Goal: Task Accomplishment & Management: Use online tool/utility

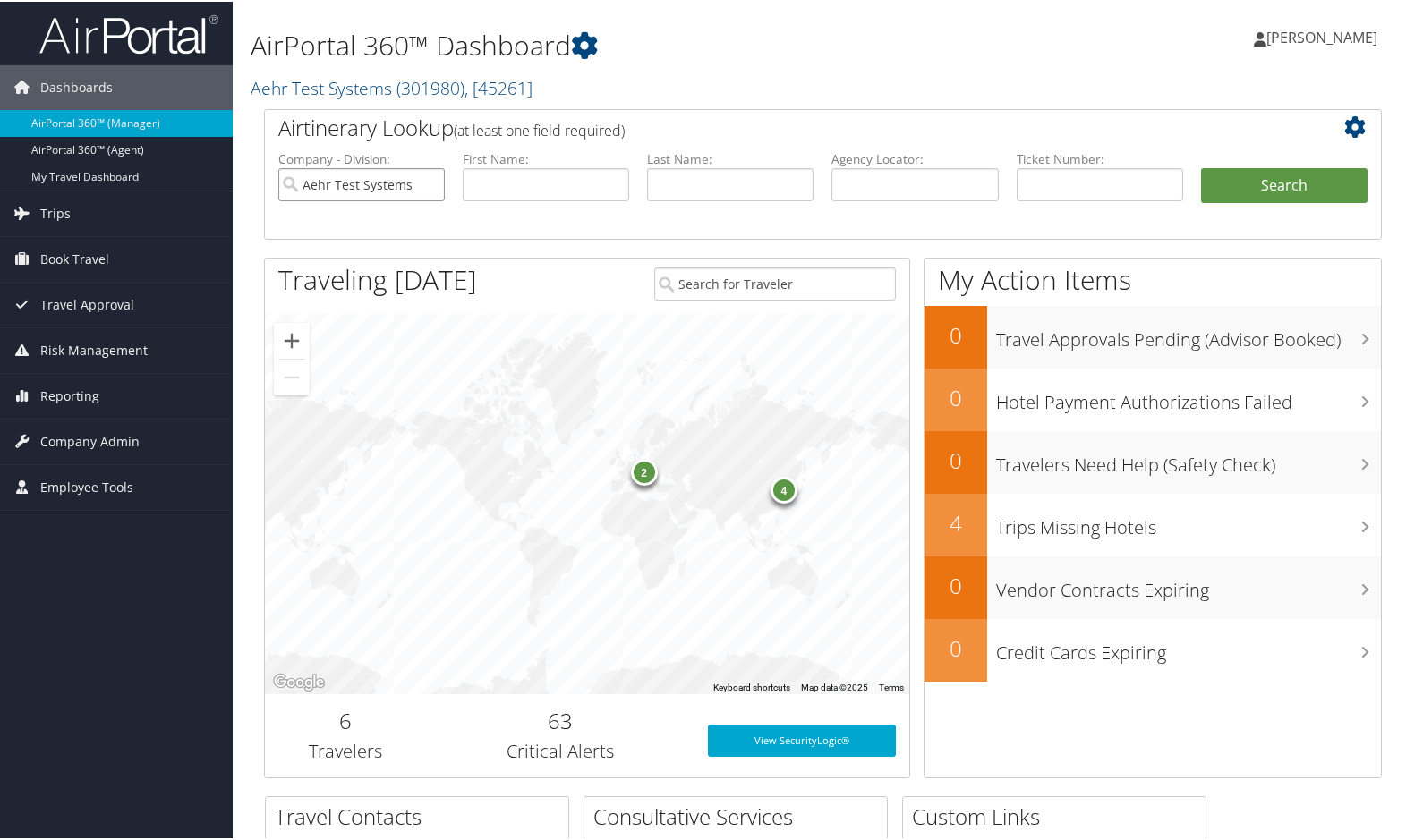
click at [429, 182] on input "Aehr Test Systems" at bounding box center [362, 183] width 167 height 34
click at [60, 390] on span "Reporting" at bounding box center [70, 394] width 59 height 45
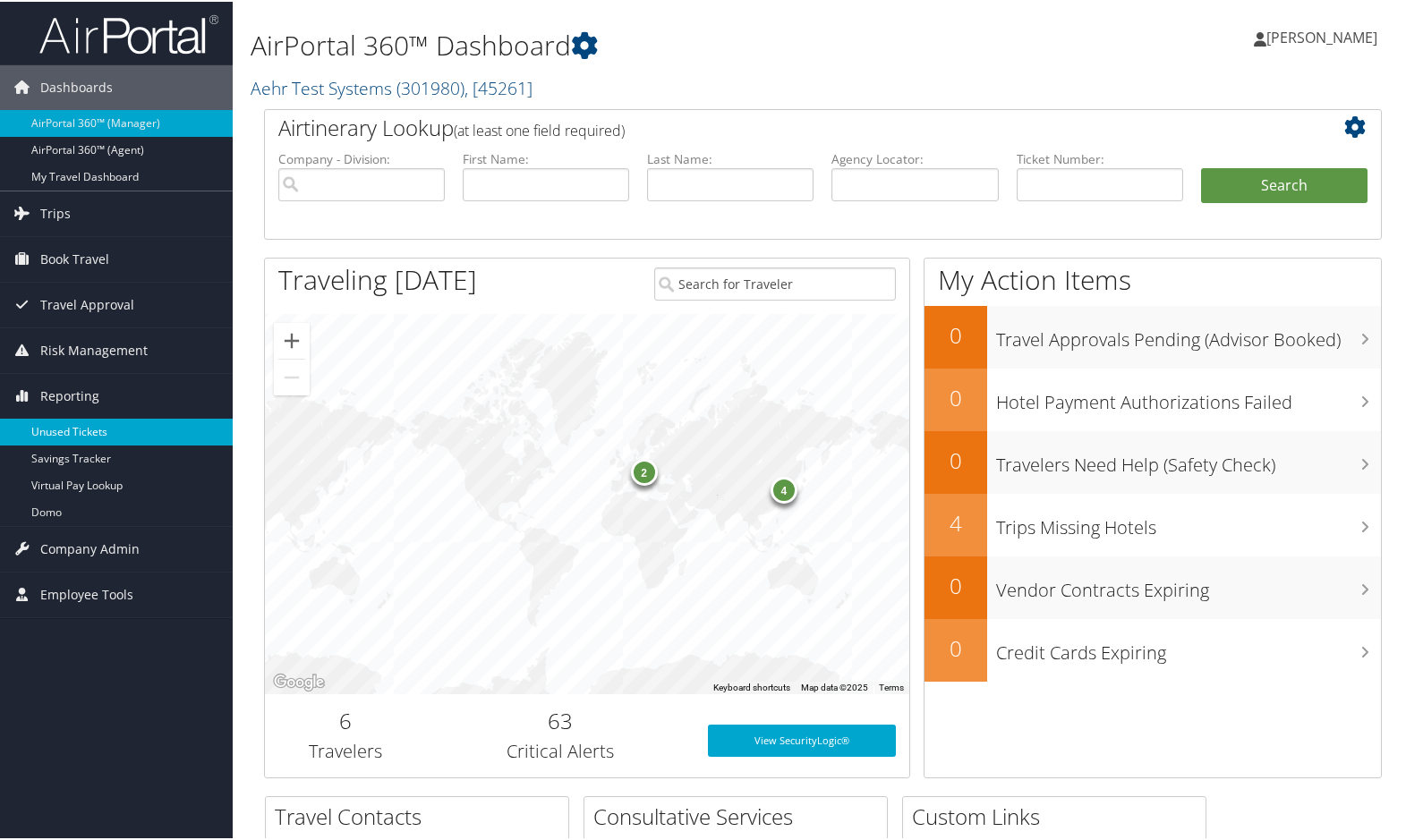
click at [62, 430] on link "Unused Tickets" at bounding box center [116, 431] width 233 height 27
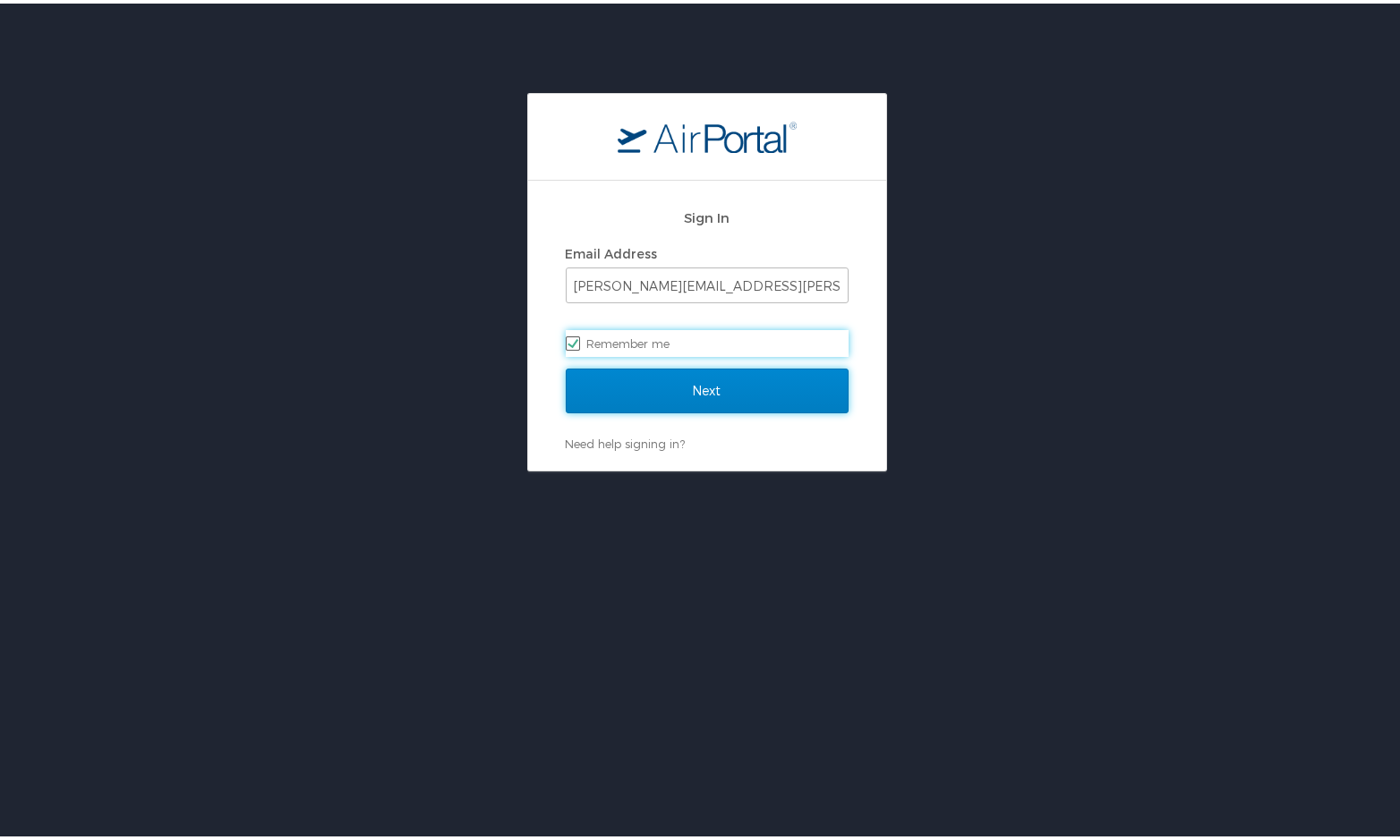
click at [751, 392] on input "Next" at bounding box center [707, 387] width 283 height 45
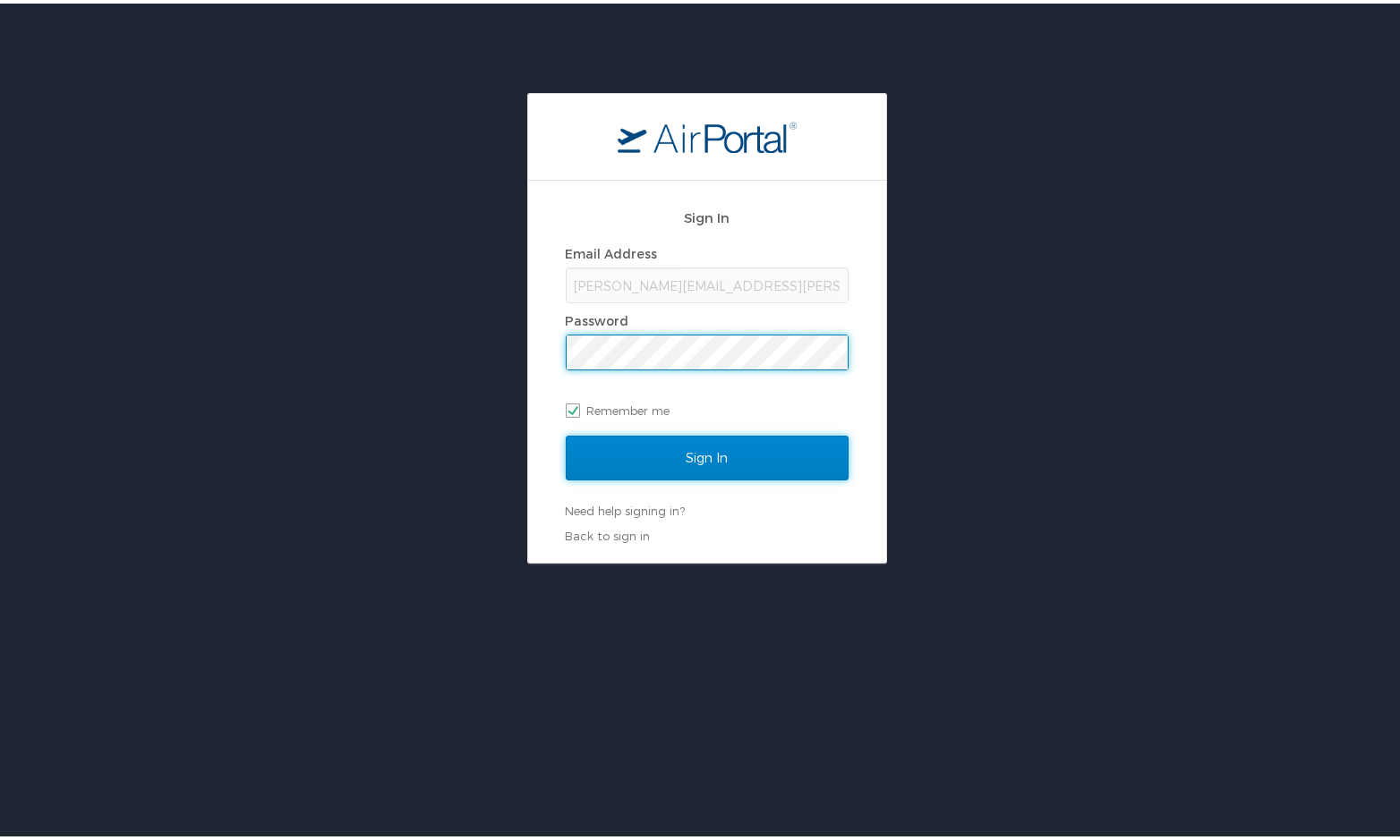
click at [750, 459] on input "Sign In" at bounding box center [707, 455] width 283 height 45
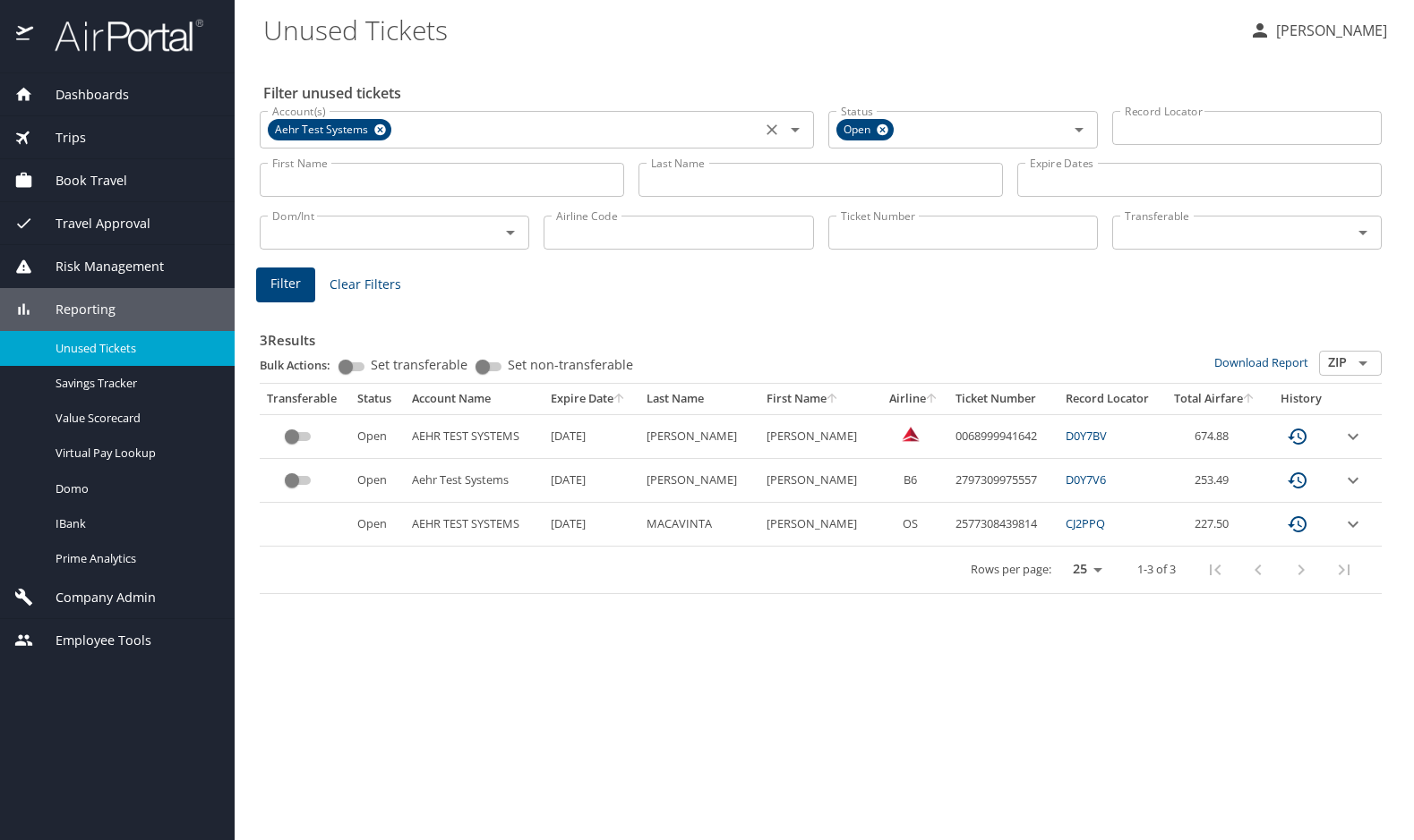
click at [380, 128] on icon at bounding box center [380, 129] width 13 height 20
click at [720, 183] on input "Last Name" at bounding box center [820, 179] width 365 height 34
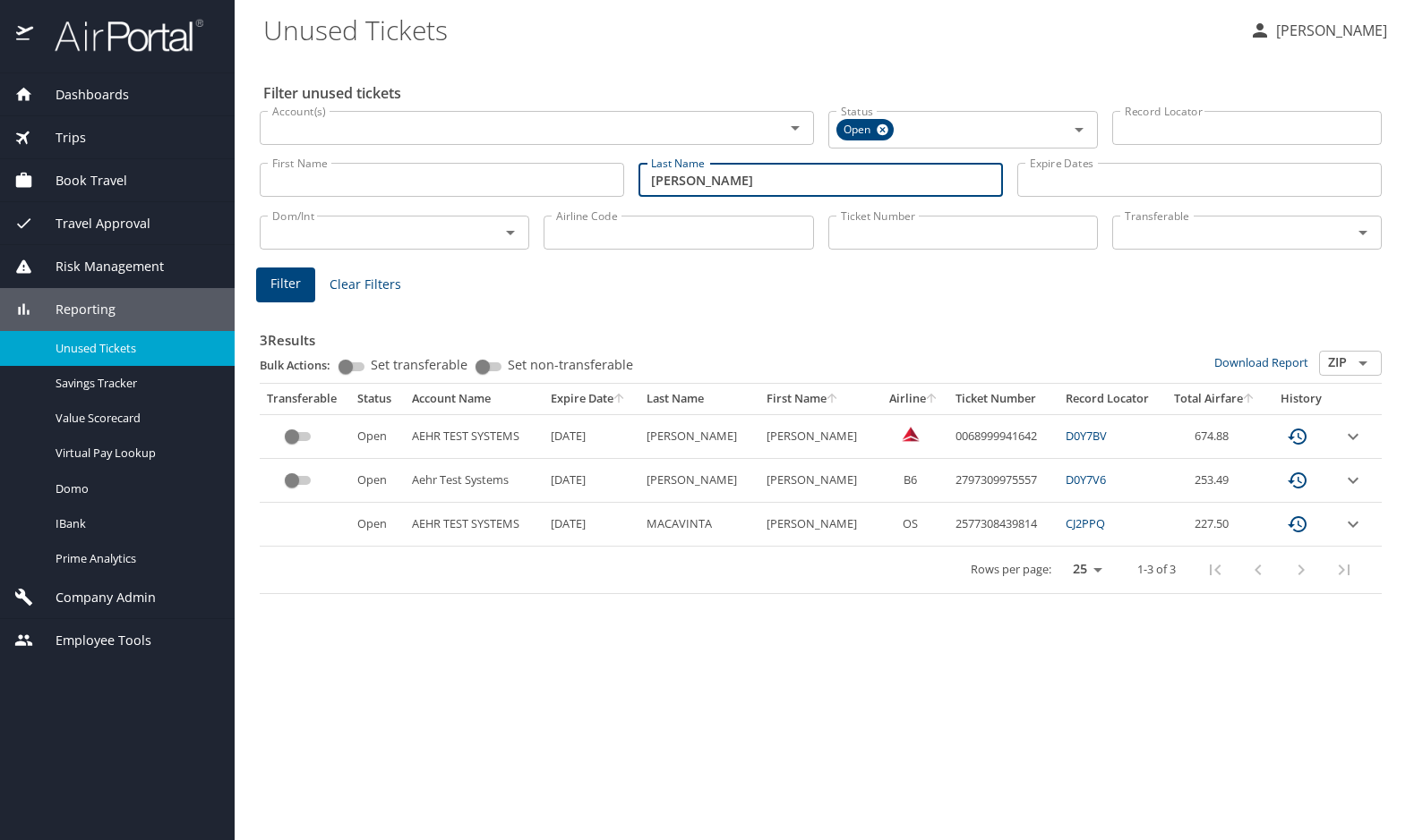
type input "[PERSON_NAME]"
click at [627, 223] on input "Airline Code" at bounding box center [677, 232] width 270 height 34
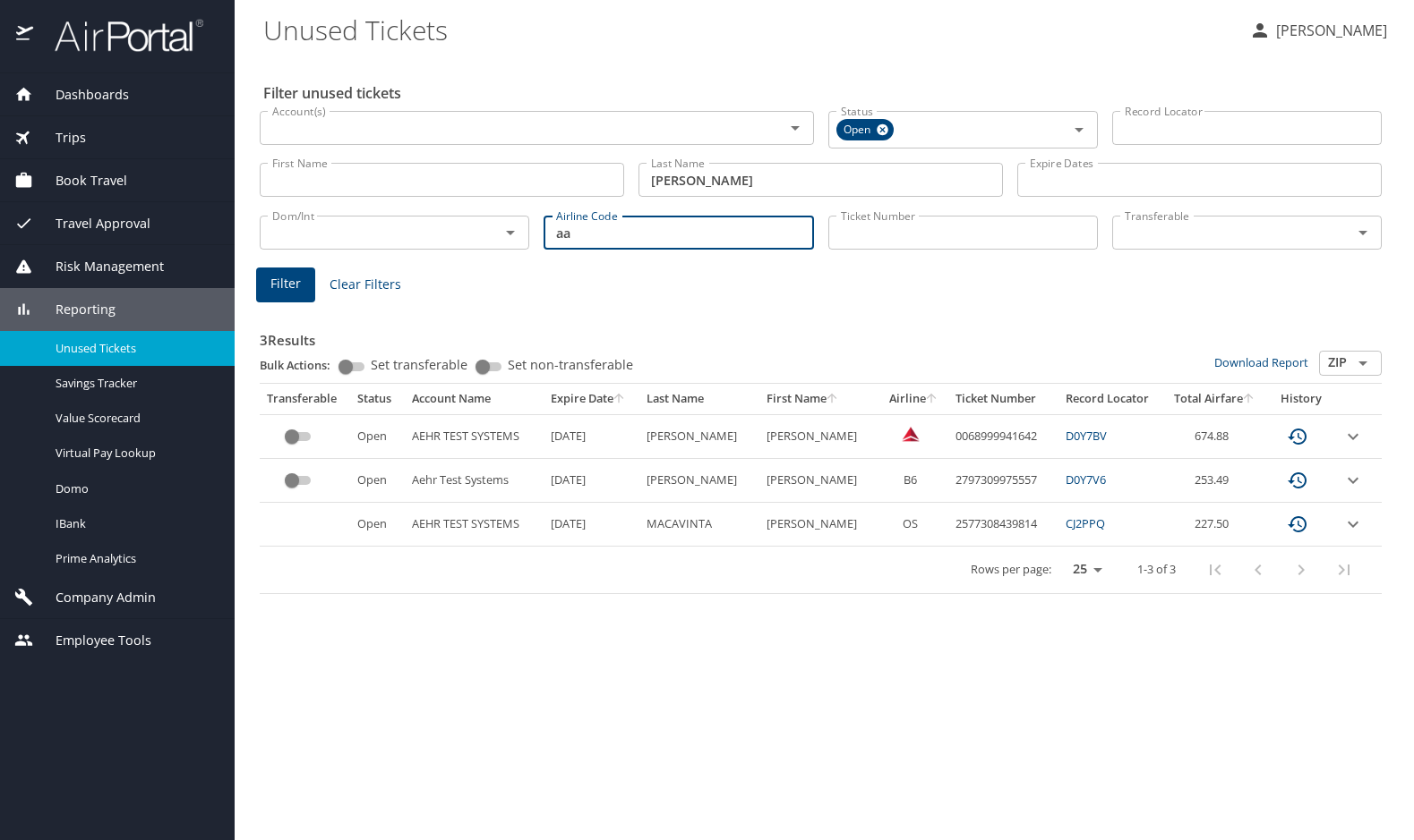
type input "aa"
click at [278, 278] on span "Filter" at bounding box center [286, 284] width 31 height 22
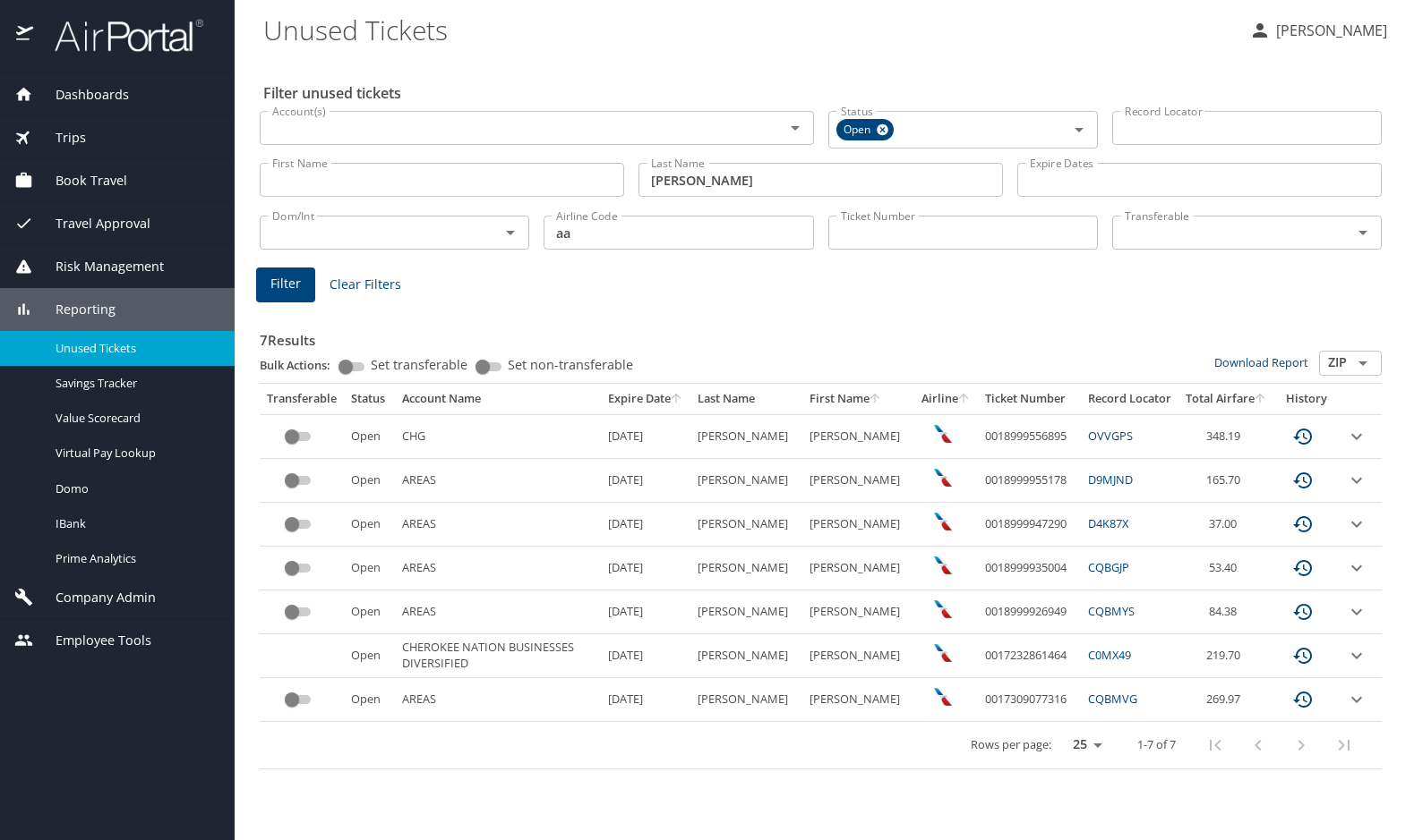
click at [929, 289] on div "Filter Clear Filters" at bounding box center [820, 285] width 1129 height 35
click at [1356, 433] on icon "expand row" at bounding box center [1356, 436] width 21 height 21
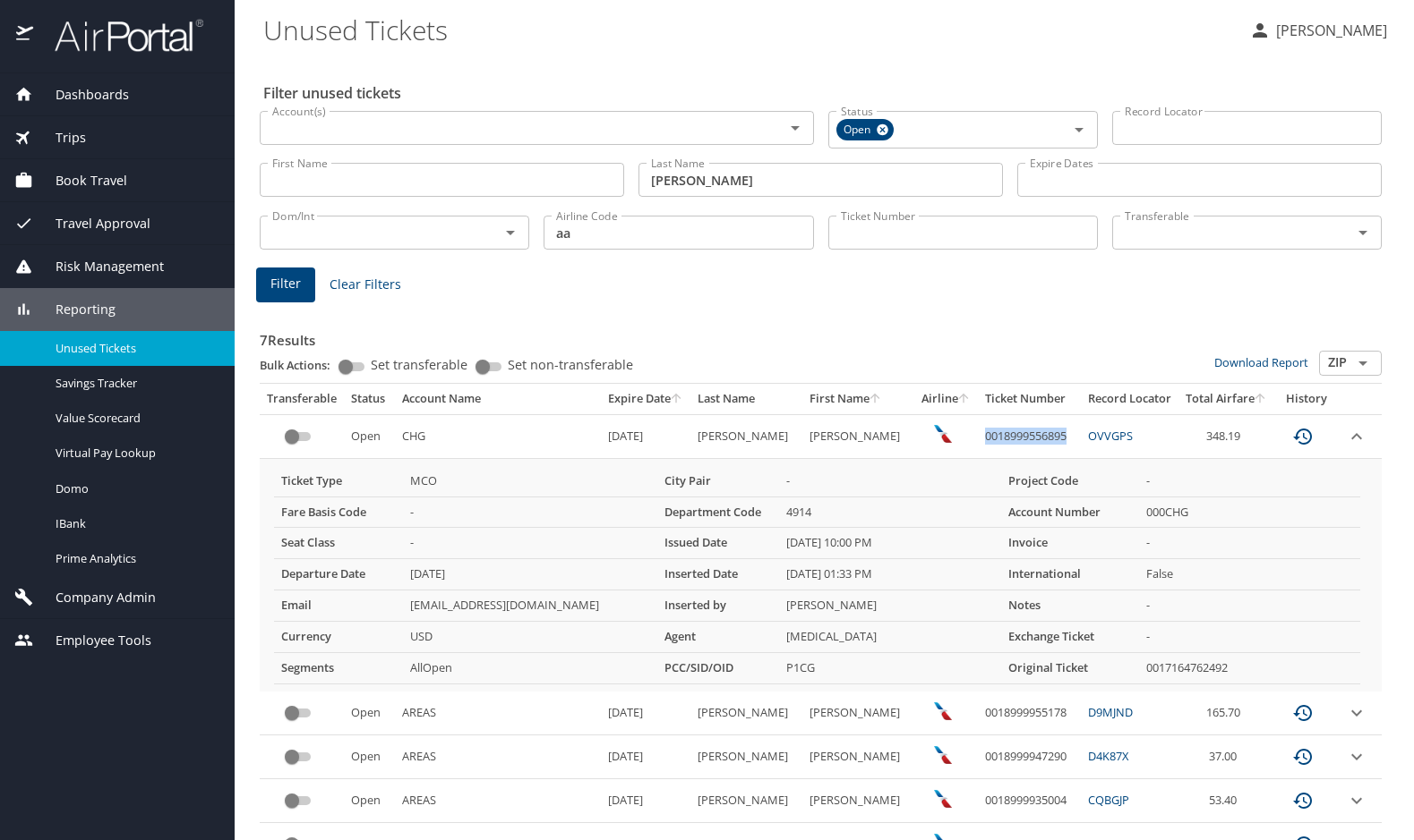
drag, startPoint x: 1044, startPoint y: 440, endPoint x: 959, endPoint y: 437, distance: 85.1
click at [978, 437] on td "0018999556895" at bounding box center [1028, 436] width 103 height 44
copy td "0018999556895"
click at [866, 289] on div "Filter Clear Filters" at bounding box center [820, 285] width 1129 height 35
drag, startPoint x: 1044, startPoint y: 440, endPoint x: 953, endPoint y: 439, distance: 91.0
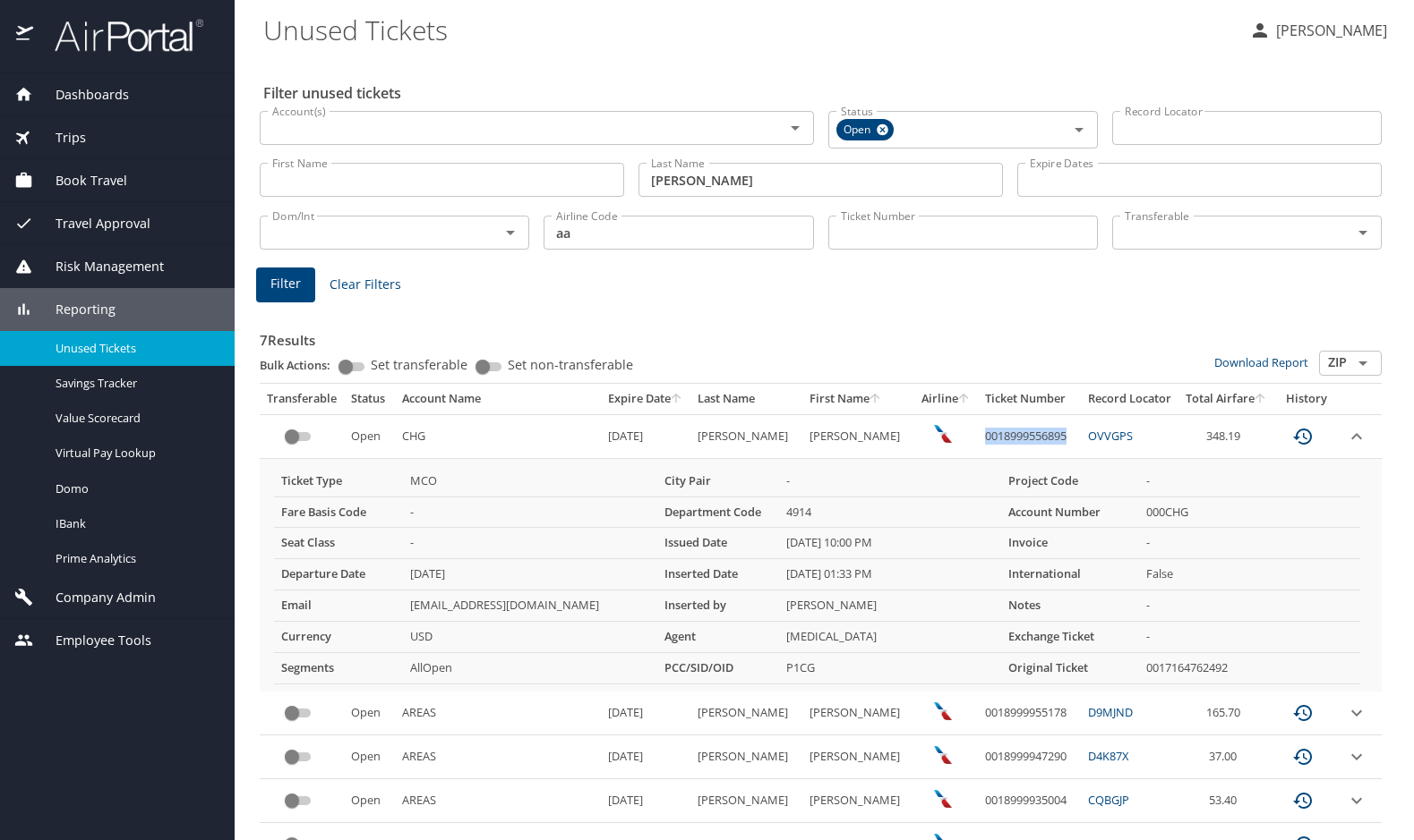
click at [978, 439] on td "0018999556895" at bounding box center [1028, 436] width 103 height 44
copy td "0018999556895"
click at [704, 42] on Tickets "Unused Tickets" at bounding box center [748, 30] width 972 height 56
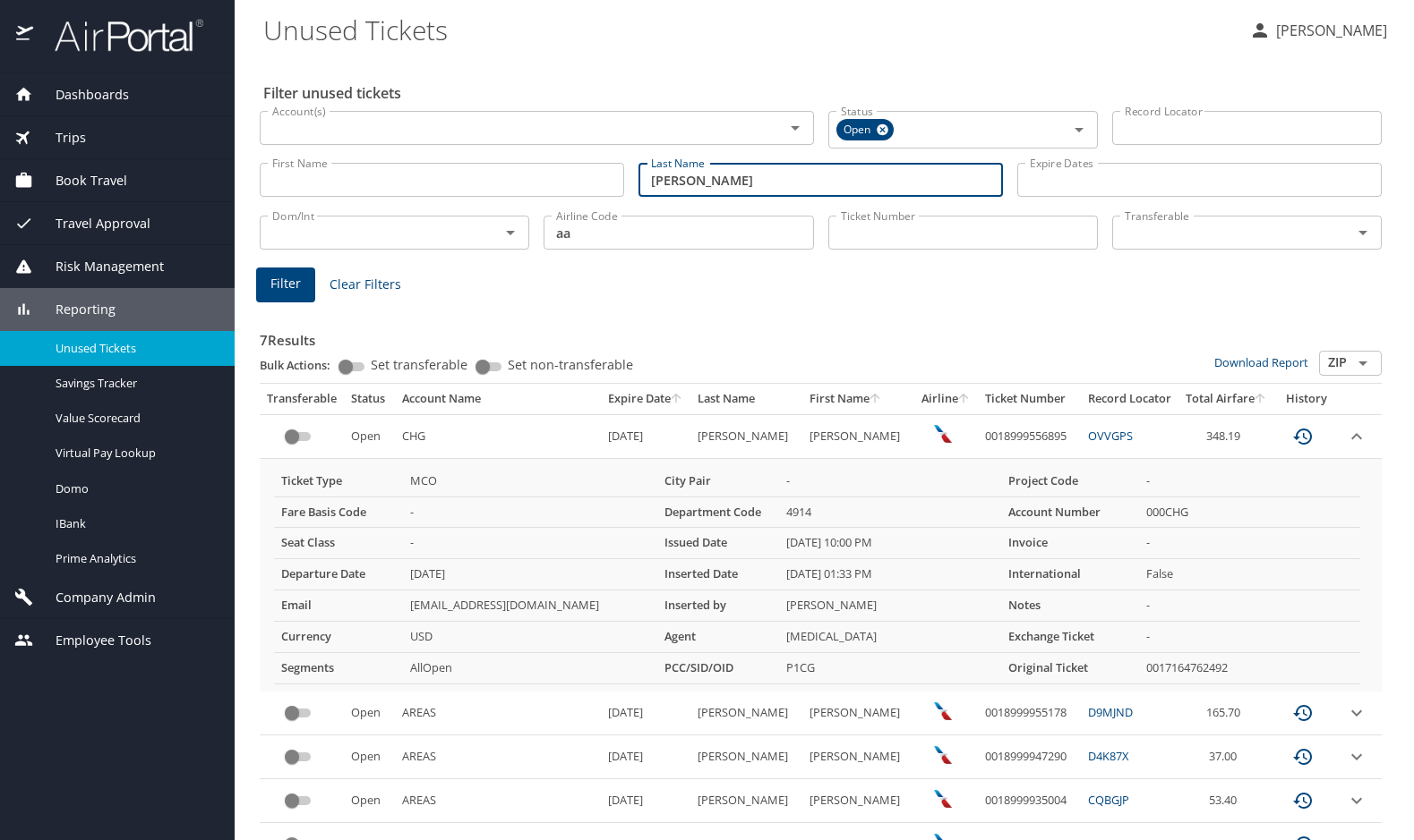
drag, startPoint x: 724, startPoint y: 172, endPoint x: 543, endPoint y: 162, distance: 181.3
click at [545, 163] on div "First Name First Name Last Name [PERSON_NAME] Last Name Expire Dates Expire Dat…" at bounding box center [820, 180] width 1136 height 63
type input "[PERSON_NAME]"
click at [593, 241] on input "aa" at bounding box center [677, 232] width 270 height 34
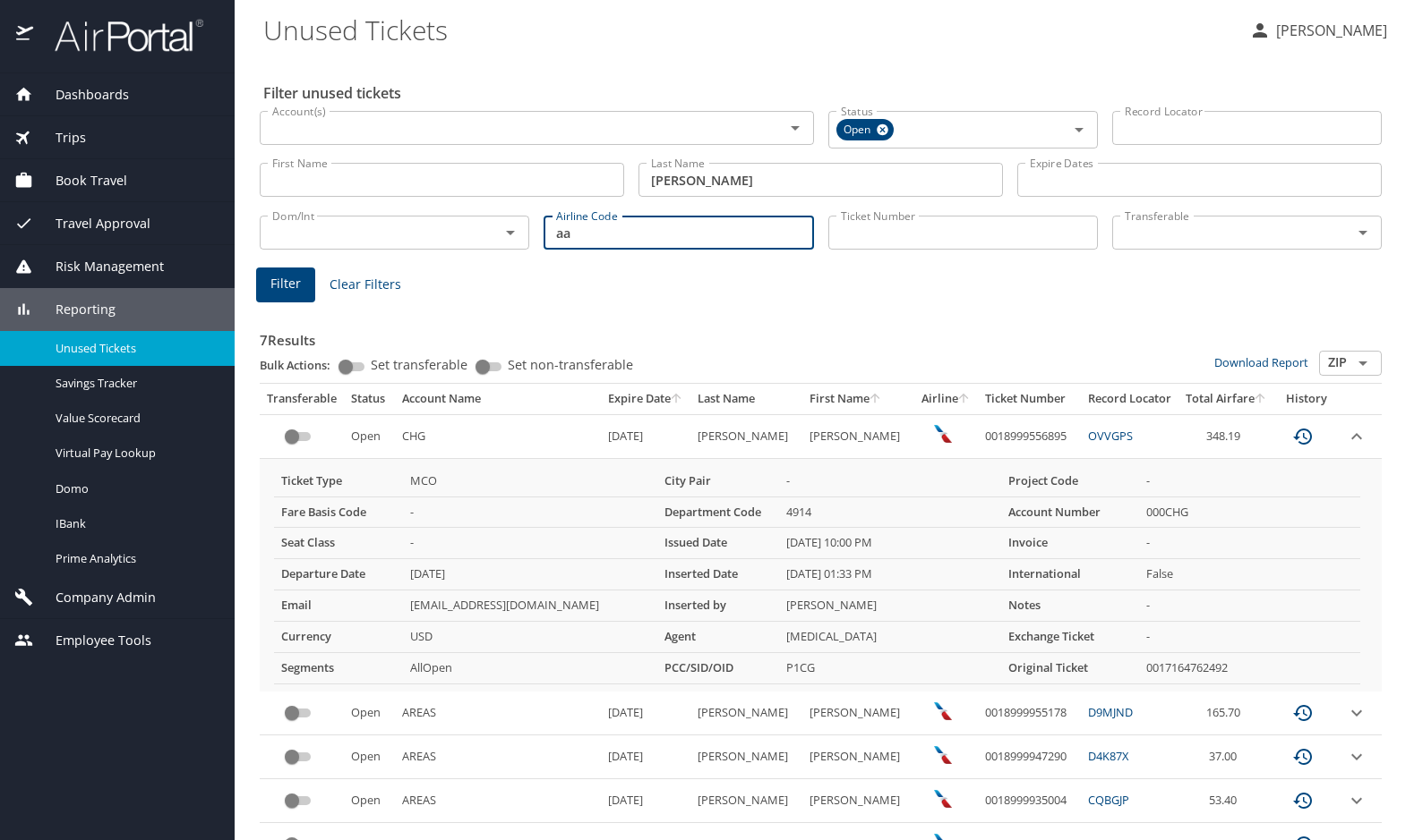
type input "a"
type input "ua"
click at [279, 286] on span "Filter" at bounding box center [286, 284] width 31 height 22
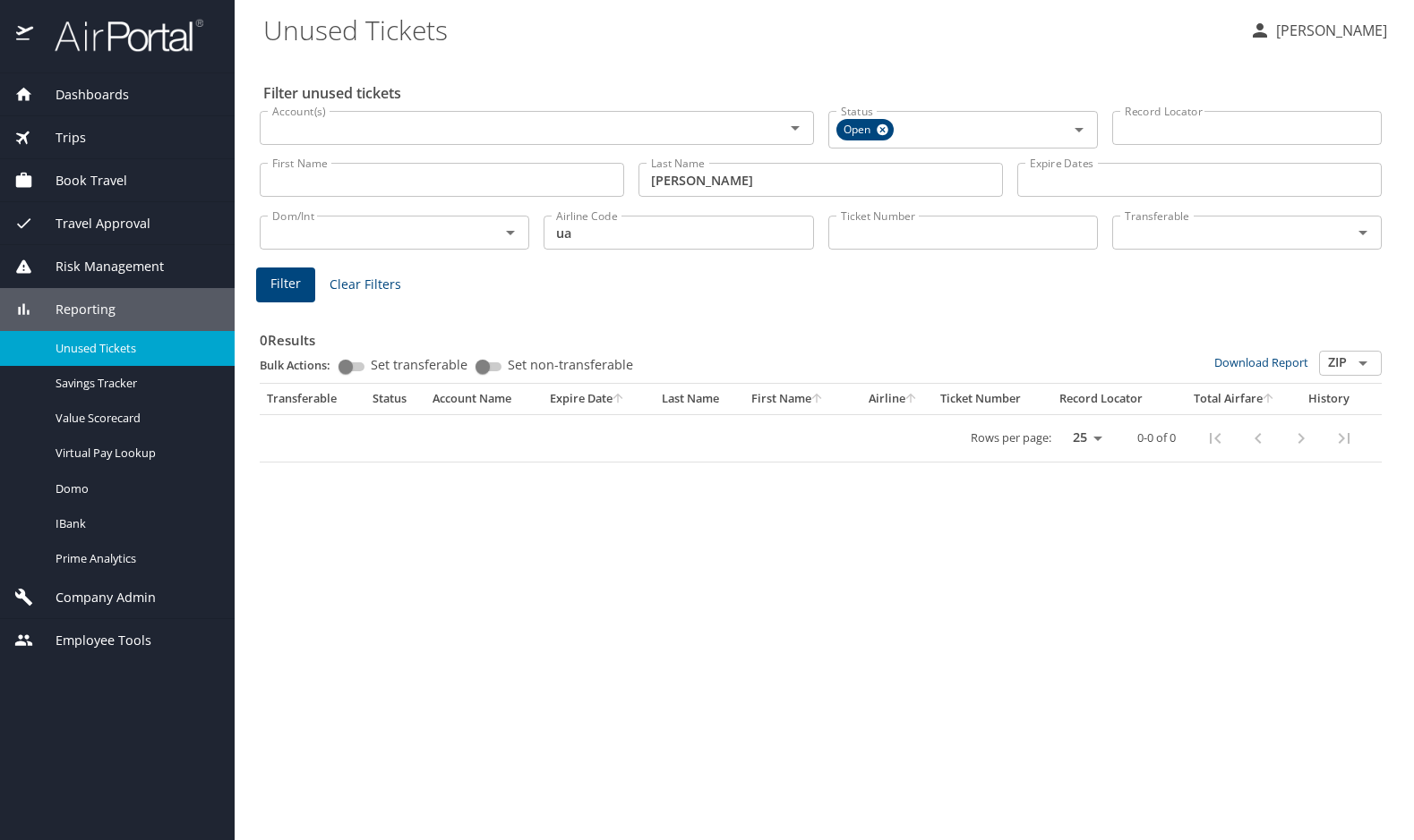
click at [899, 546] on div "Filter unused tickets Account(s) Account(s) Status Open Status Record Locator R…" at bounding box center [823, 449] width 1121 height 783
click at [881, 127] on icon at bounding box center [883, 130] width 12 height 12
click at [282, 283] on span "Filter" at bounding box center [286, 281] width 31 height 22
click at [502, 173] on div at bounding box center [707, 378] width 1414 height 924
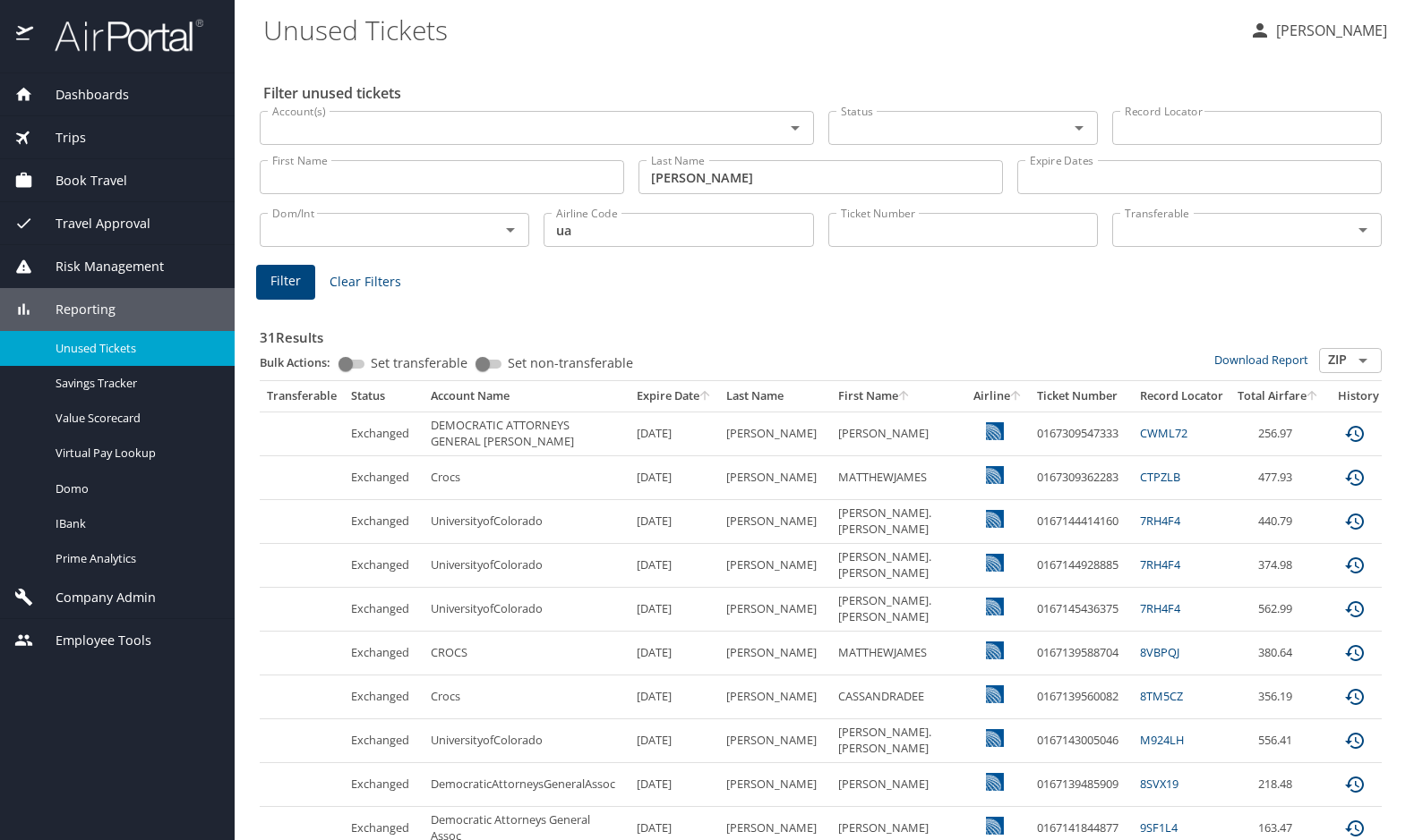
click at [938, 57] on Tickets "Unused Tickets" at bounding box center [748, 30] width 972 height 56
click at [742, 38] on Tickets "Unused Tickets" at bounding box center [748, 30] width 972 height 56
